Goal: Transaction & Acquisition: Purchase product/service

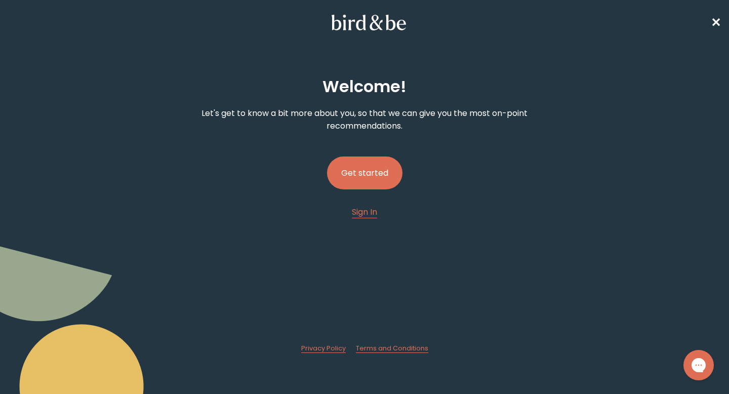
click at [373, 163] on button "Get started" at bounding box center [364, 172] width 75 height 33
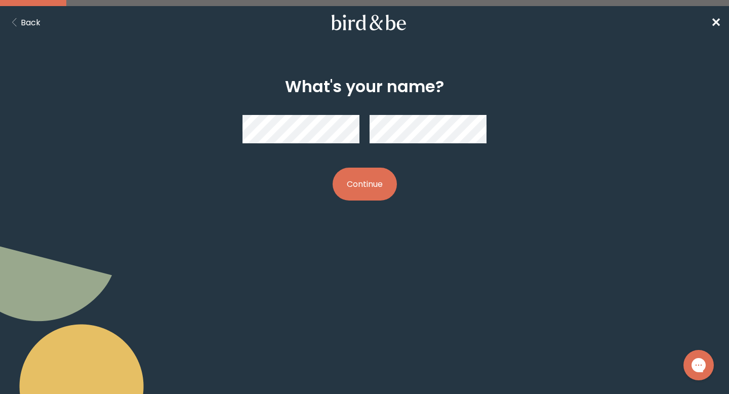
click at [361, 173] on button "Continue" at bounding box center [365, 184] width 64 height 33
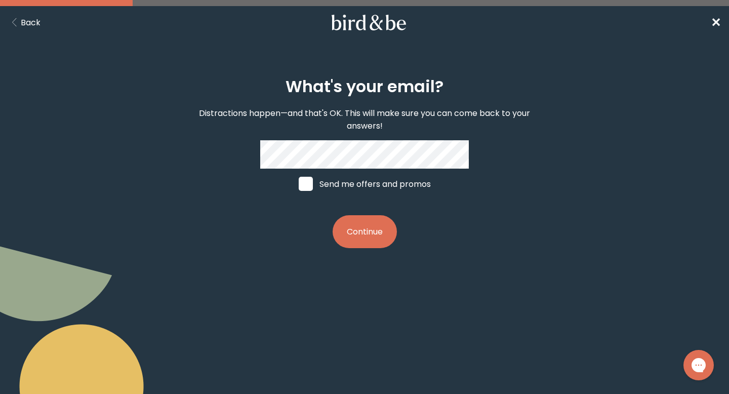
click at [366, 231] on button "Continue" at bounding box center [365, 231] width 64 height 33
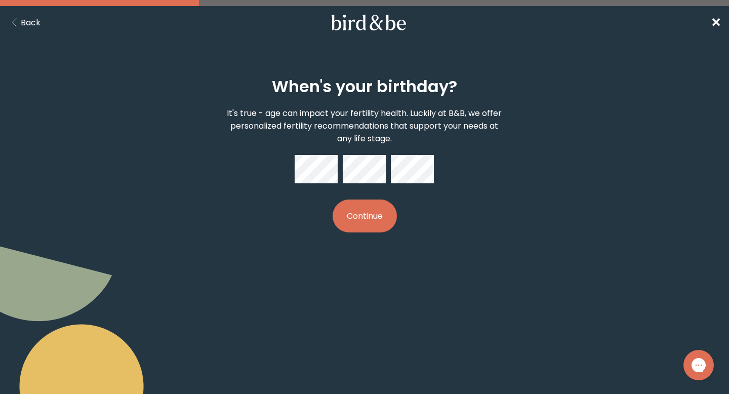
click at [375, 224] on button "Continue" at bounding box center [365, 216] width 64 height 33
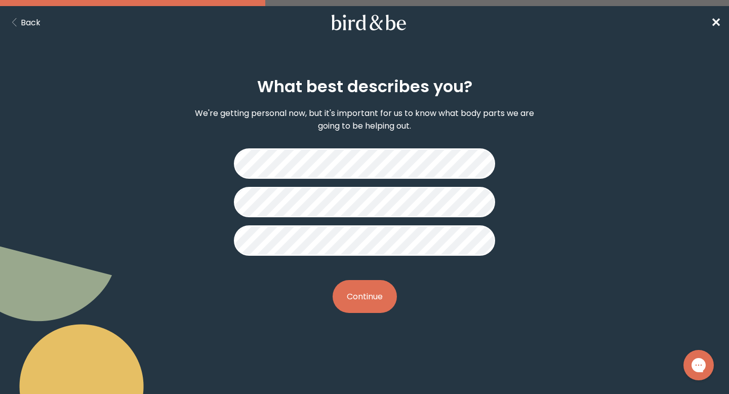
click at [372, 297] on button "Continue" at bounding box center [365, 296] width 64 height 33
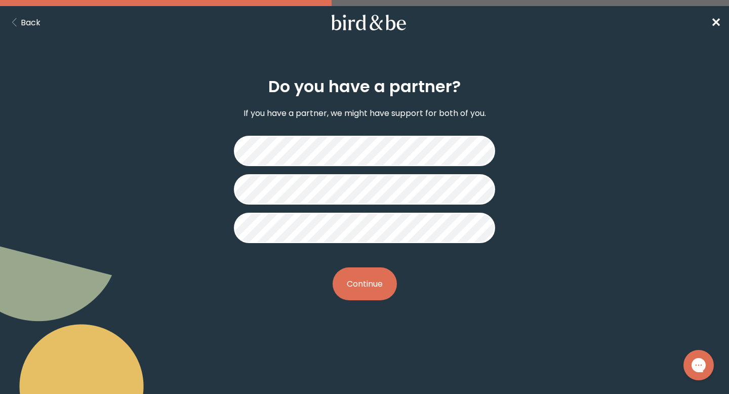
click at [375, 288] on button "Continue" at bounding box center [365, 283] width 64 height 33
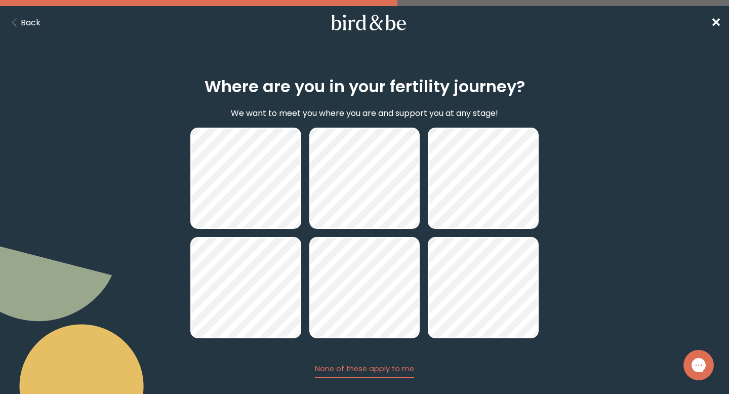
scroll to position [56, 0]
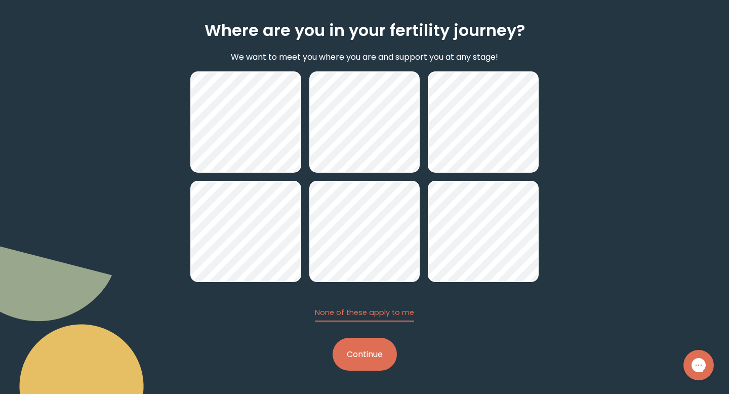
click at [365, 358] on button "Continue" at bounding box center [365, 354] width 64 height 33
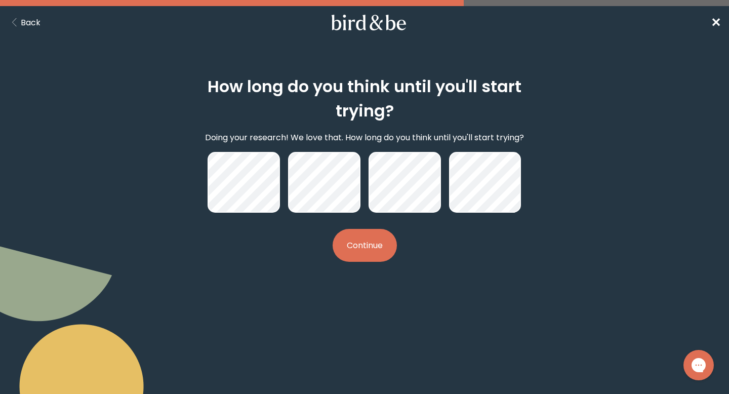
click at [368, 248] on button "Continue" at bounding box center [365, 245] width 64 height 33
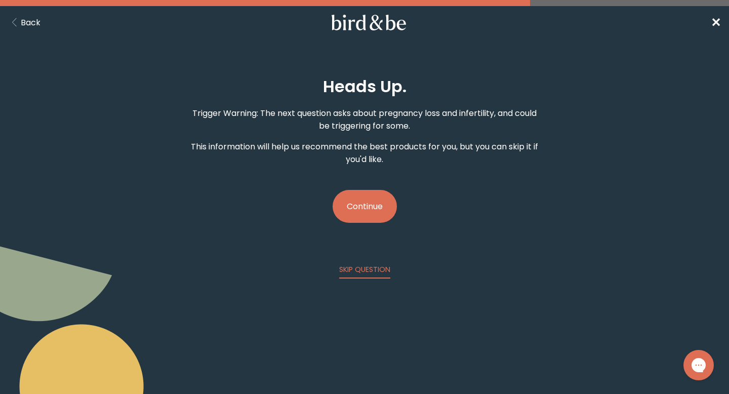
click at [364, 209] on button "Continue" at bounding box center [365, 206] width 64 height 33
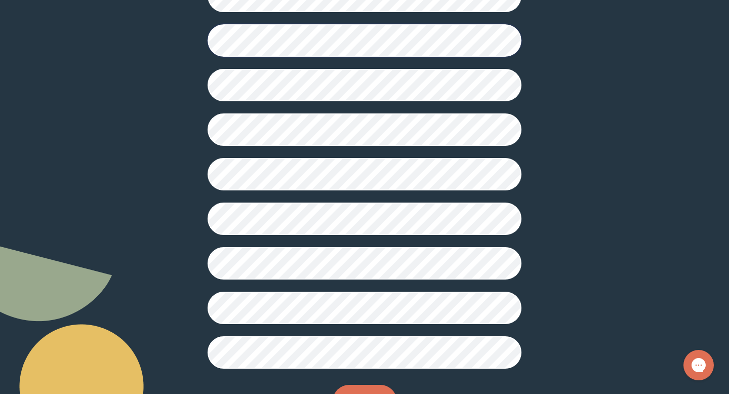
scroll to position [243, 0]
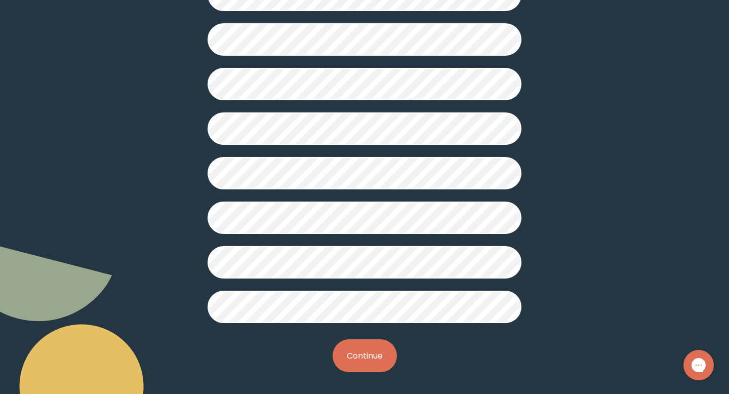
click at [366, 348] on button "Continue" at bounding box center [365, 355] width 64 height 33
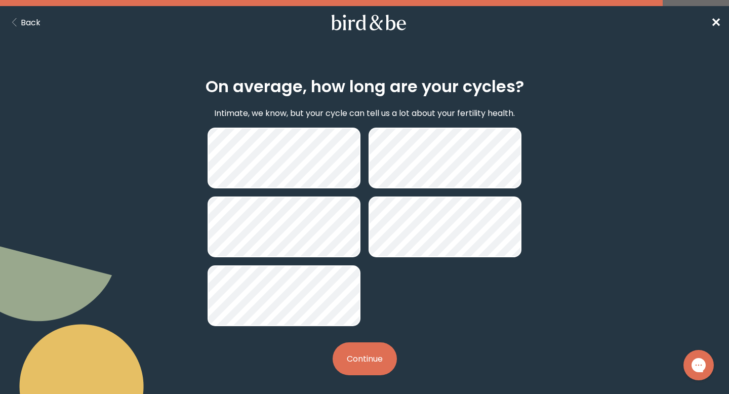
click at [365, 362] on button "Continue" at bounding box center [365, 358] width 64 height 33
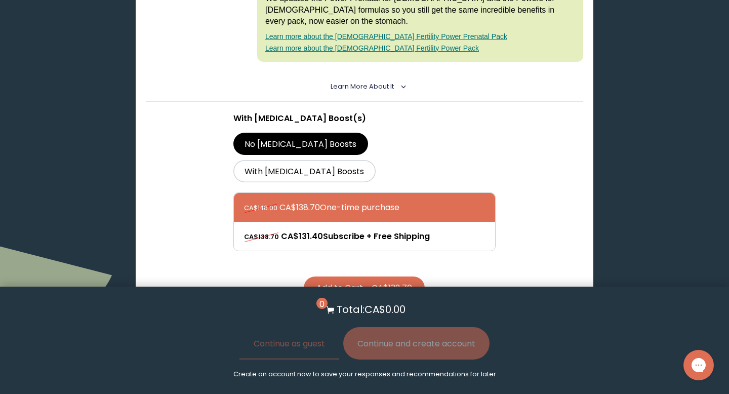
scroll to position [339, 0]
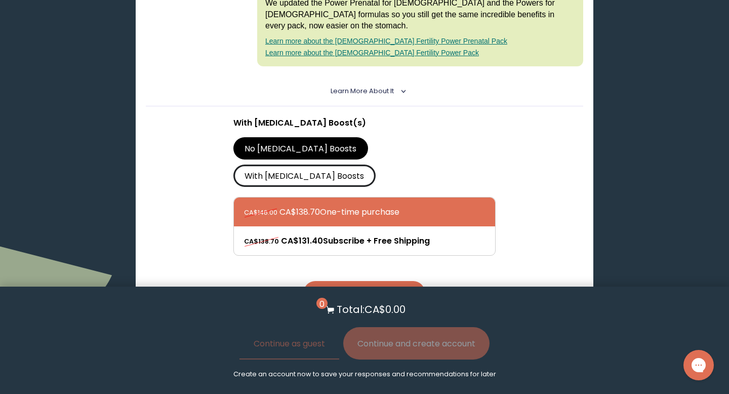
click at [376, 165] on label "With [MEDICAL_DATA] Boosts" at bounding box center [304, 176] width 142 height 22
click at [0, 0] on input "With [MEDICAL_DATA] Boosts" at bounding box center [0, 0] width 0 height 0
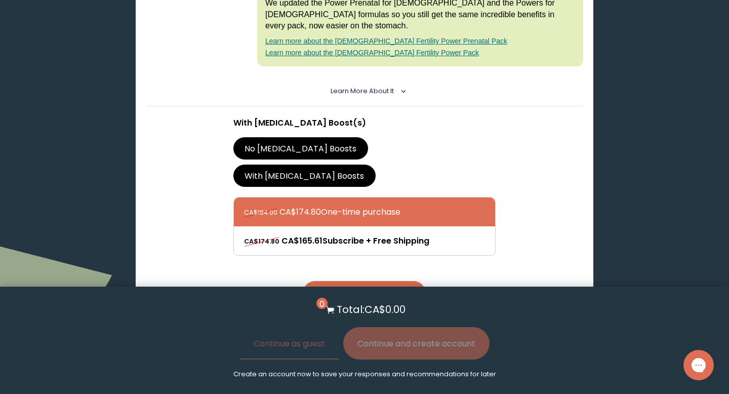
click at [297, 137] on label "No [MEDICAL_DATA] Boosts" at bounding box center [300, 148] width 135 height 22
click at [0, 0] on input "No [MEDICAL_DATA] Boosts" at bounding box center [0, 0] width 0 height 0
click at [367, 87] on span "Learn More About it" at bounding box center [362, 91] width 63 height 9
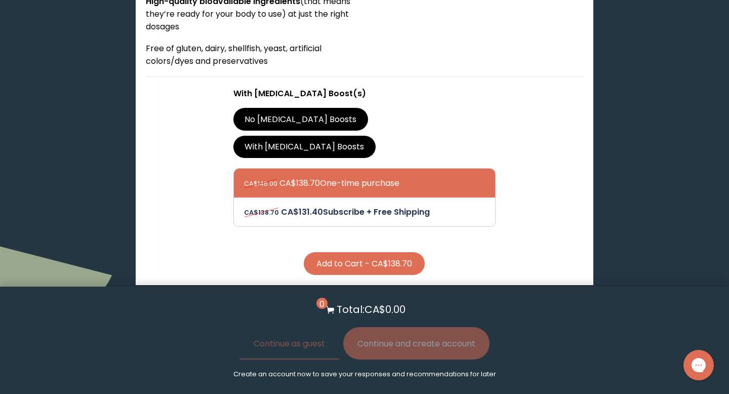
scroll to position [575, 0]
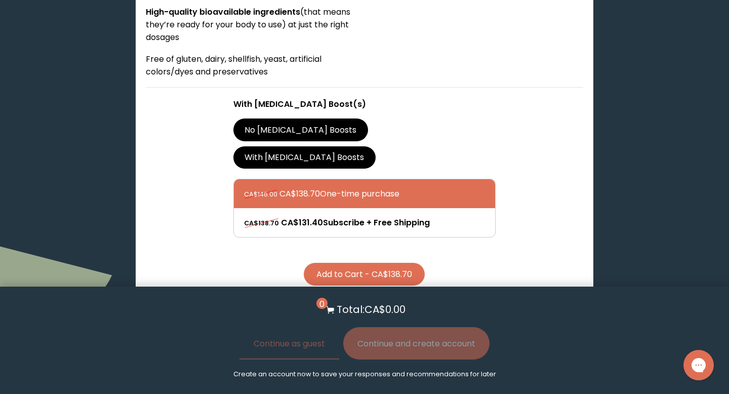
scroll to position [570, 0]
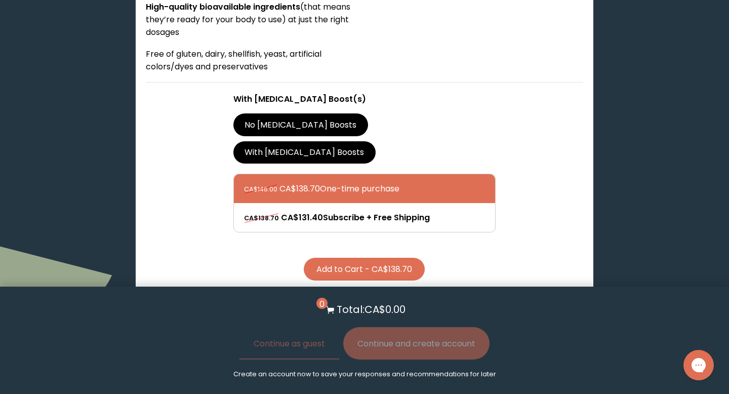
click at [376, 141] on label "With [MEDICAL_DATA] Boosts" at bounding box center [304, 152] width 142 height 22
click at [0, 0] on input "With [MEDICAL_DATA] Boosts" at bounding box center [0, 0] width 0 height 0
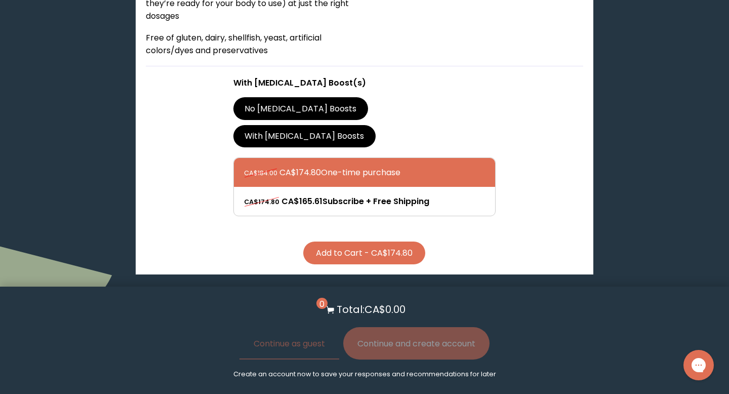
scroll to position [591, 0]
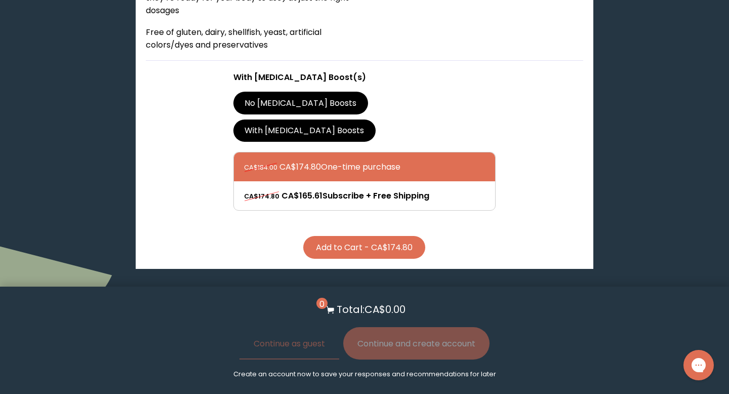
click at [401, 236] on button "Add to Cart - CA$174.80" at bounding box center [364, 247] width 122 height 23
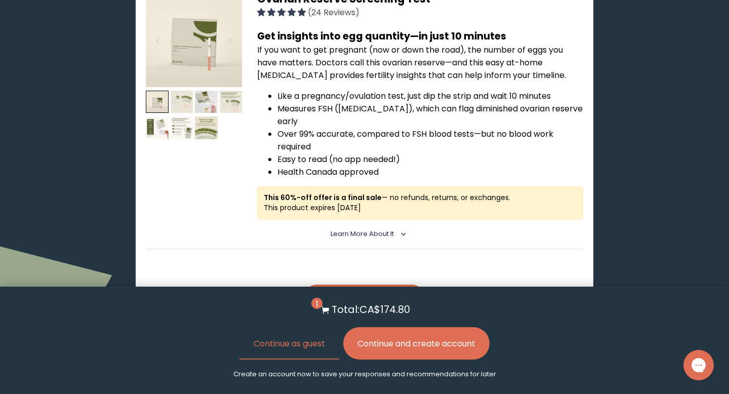
scroll to position [1350, 0]
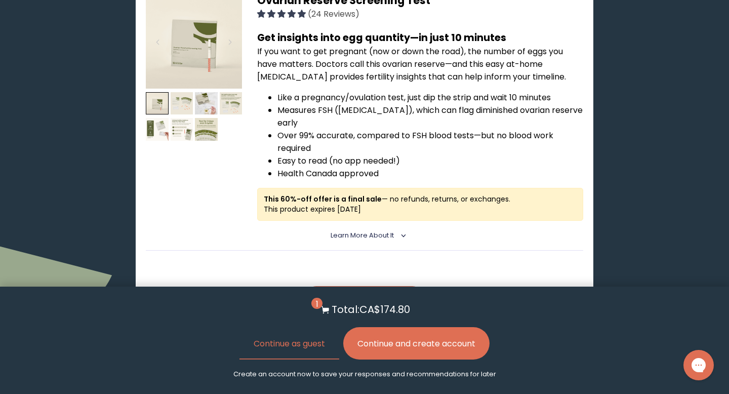
click at [402, 286] on button "Add to Cart - CA$50.00" at bounding box center [364, 297] width 119 height 23
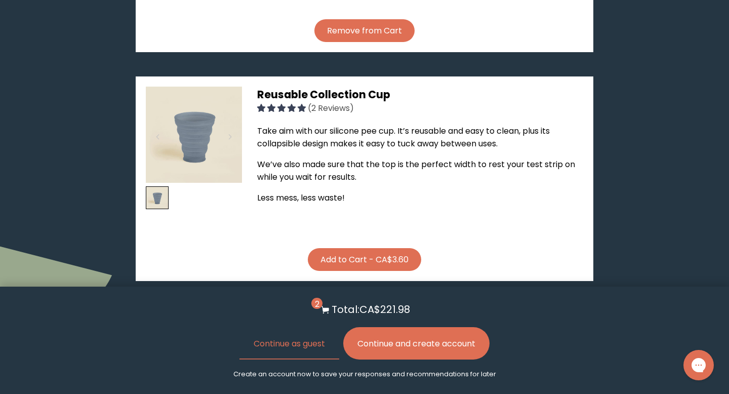
scroll to position [1623, 0]
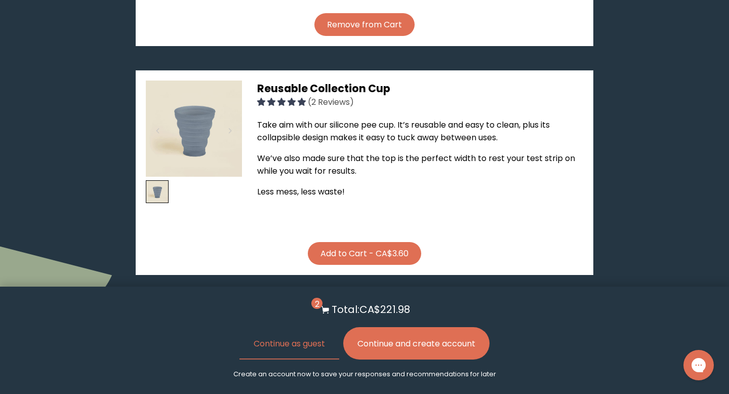
click at [401, 242] on button "Add to Cart - CA$3.60" at bounding box center [364, 253] width 113 height 23
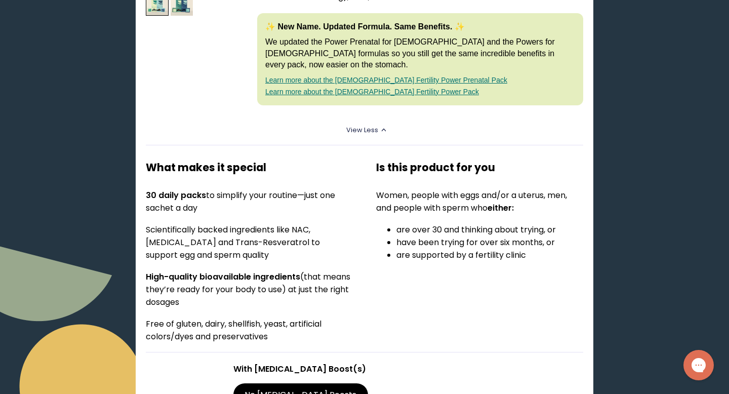
scroll to position [0, 0]
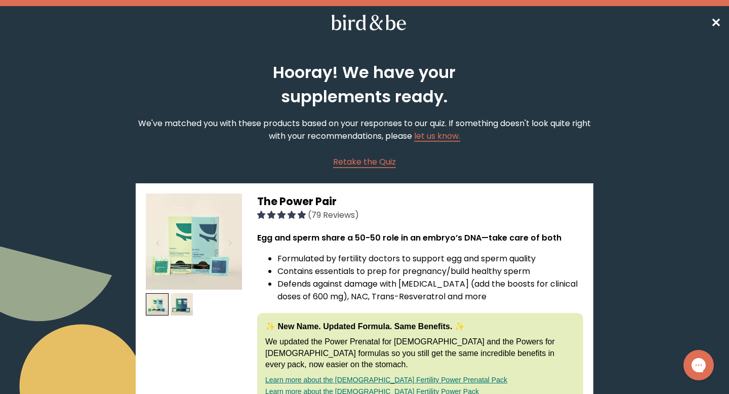
click at [715, 20] on span "✕" at bounding box center [716, 22] width 10 height 17
